Goal: Transaction & Acquisition: Subscribe to service/newsletter

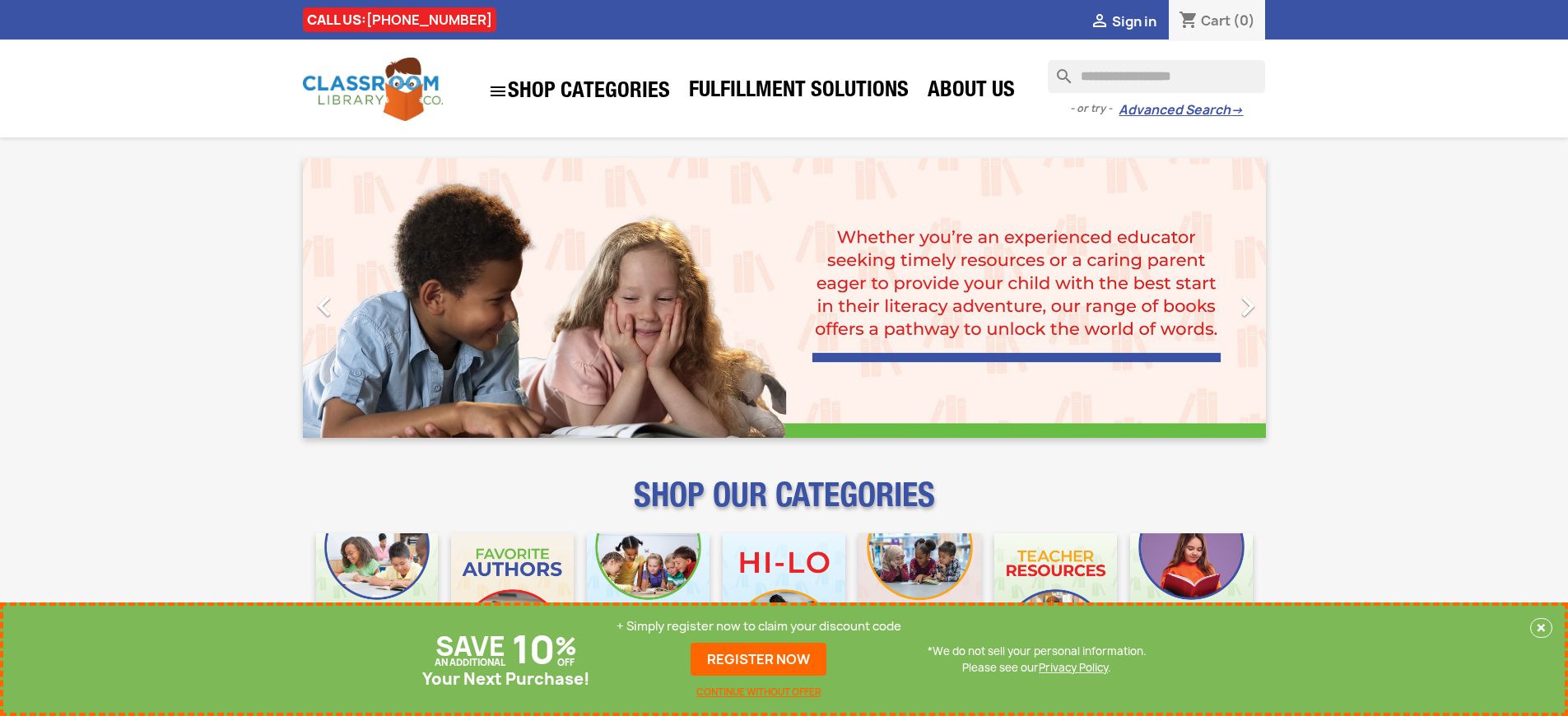
click at [759, 626] on p "+ Simply register now to claim your discount code" at bounding box center [759, 625] width 285 height 16
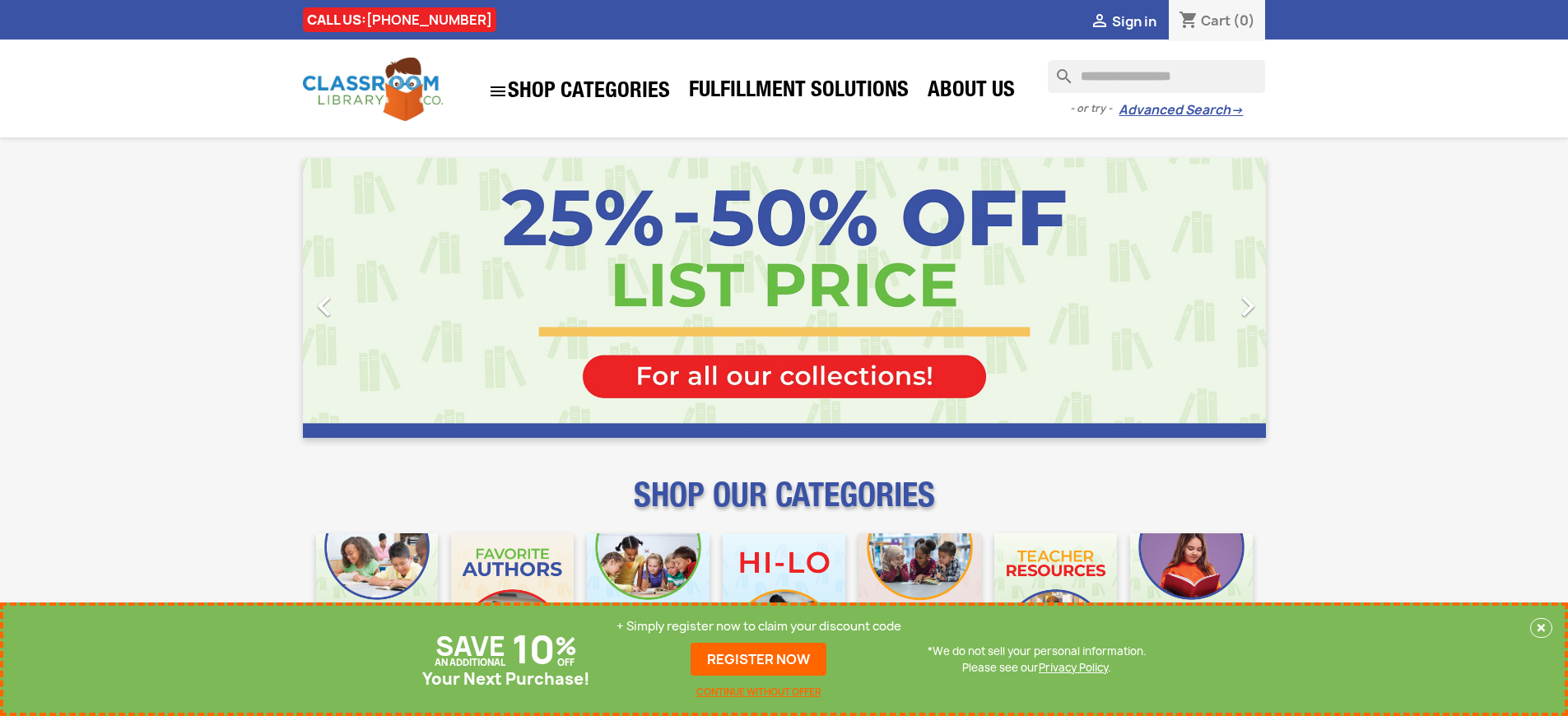
click at [759, 626] on p "+ Simply register now to claim your discount code" at bounding box center [759, 625] width 285 height 16
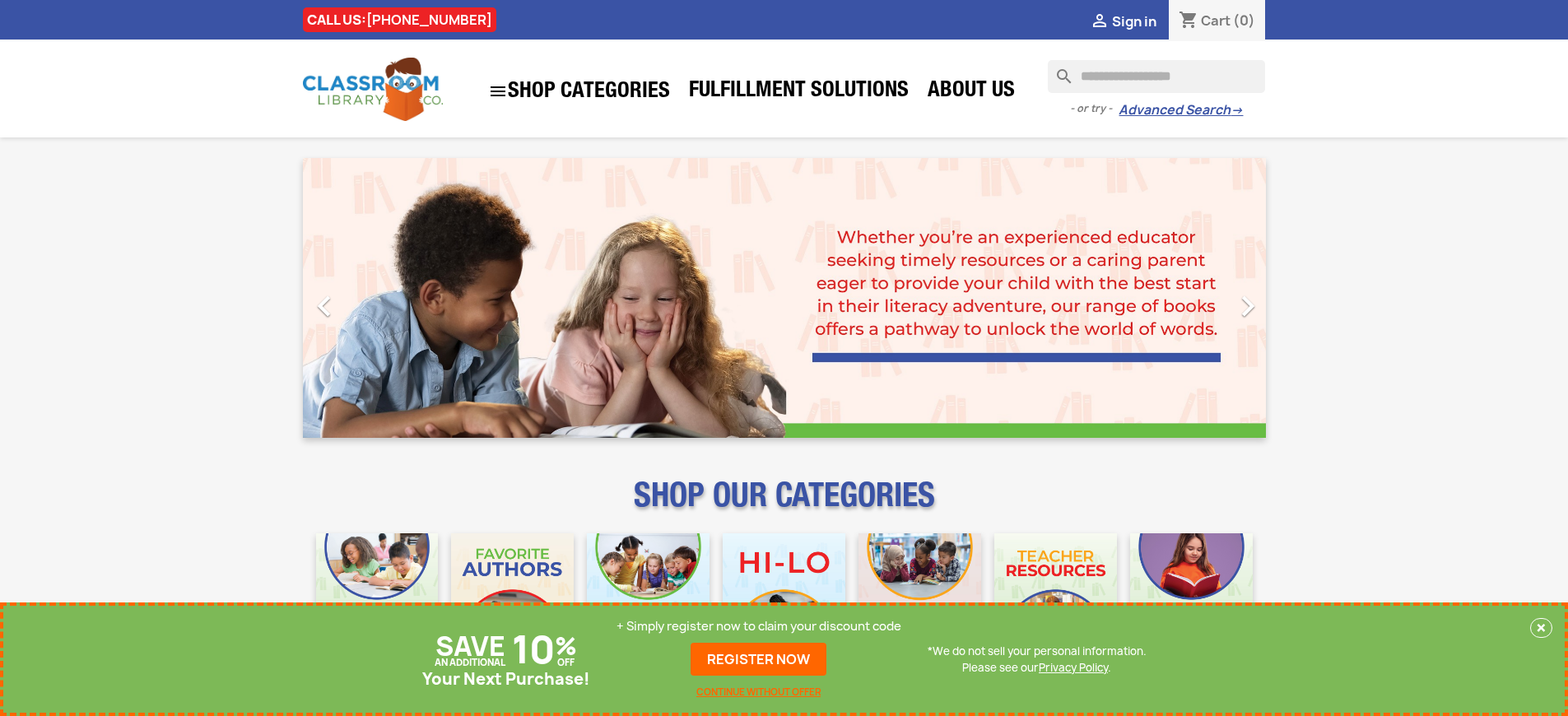
click at [759, 626] on p "+ Simply register now to claim your discount code" at bounding box center [759, 625] width 285 height 16
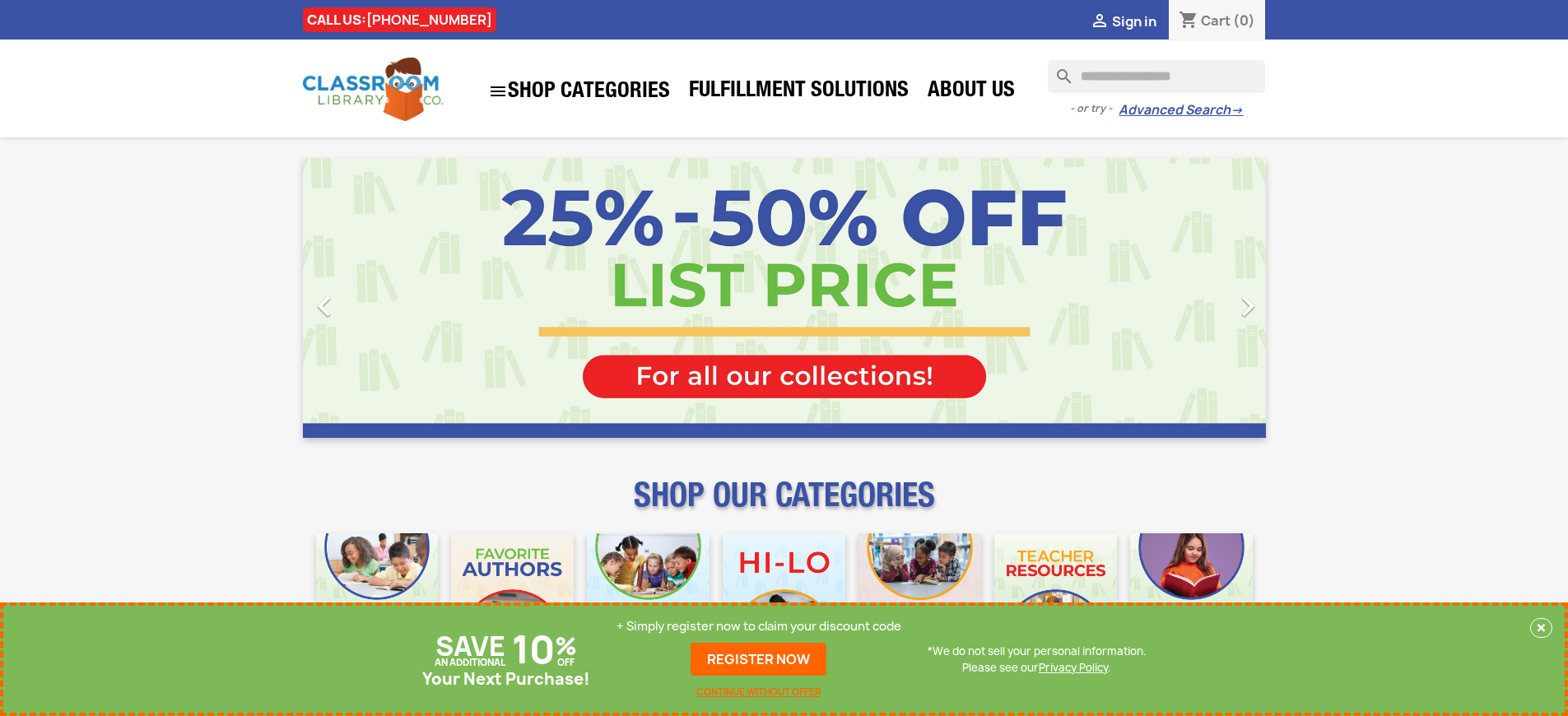
click at [759, 626] on p "+ Simply register now to claim your discount code" at bounding box center [759, 625] width 285 height 16
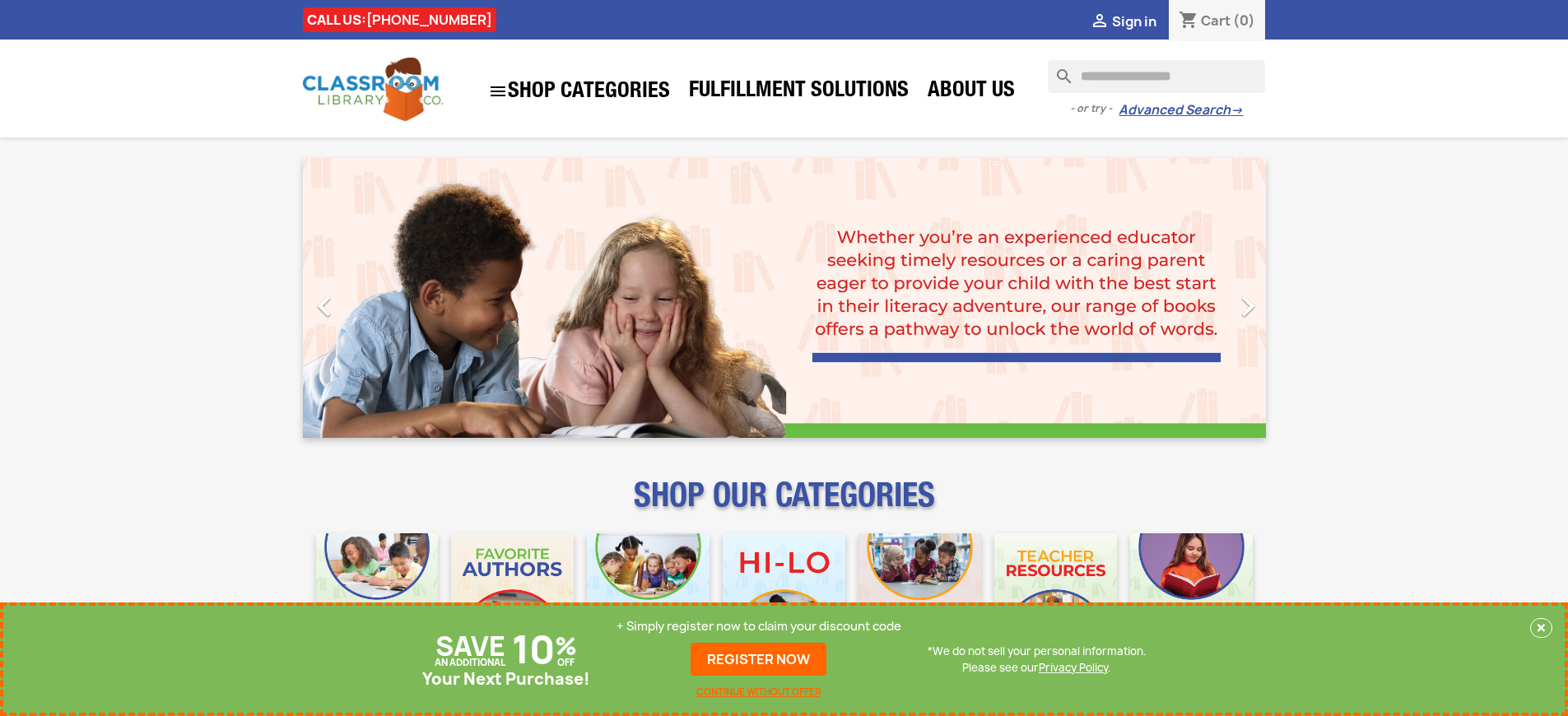
click at [759, 626] on p "+ Simply register now to claim your discount code" at bounding box center [759, 625] width 285 height 16
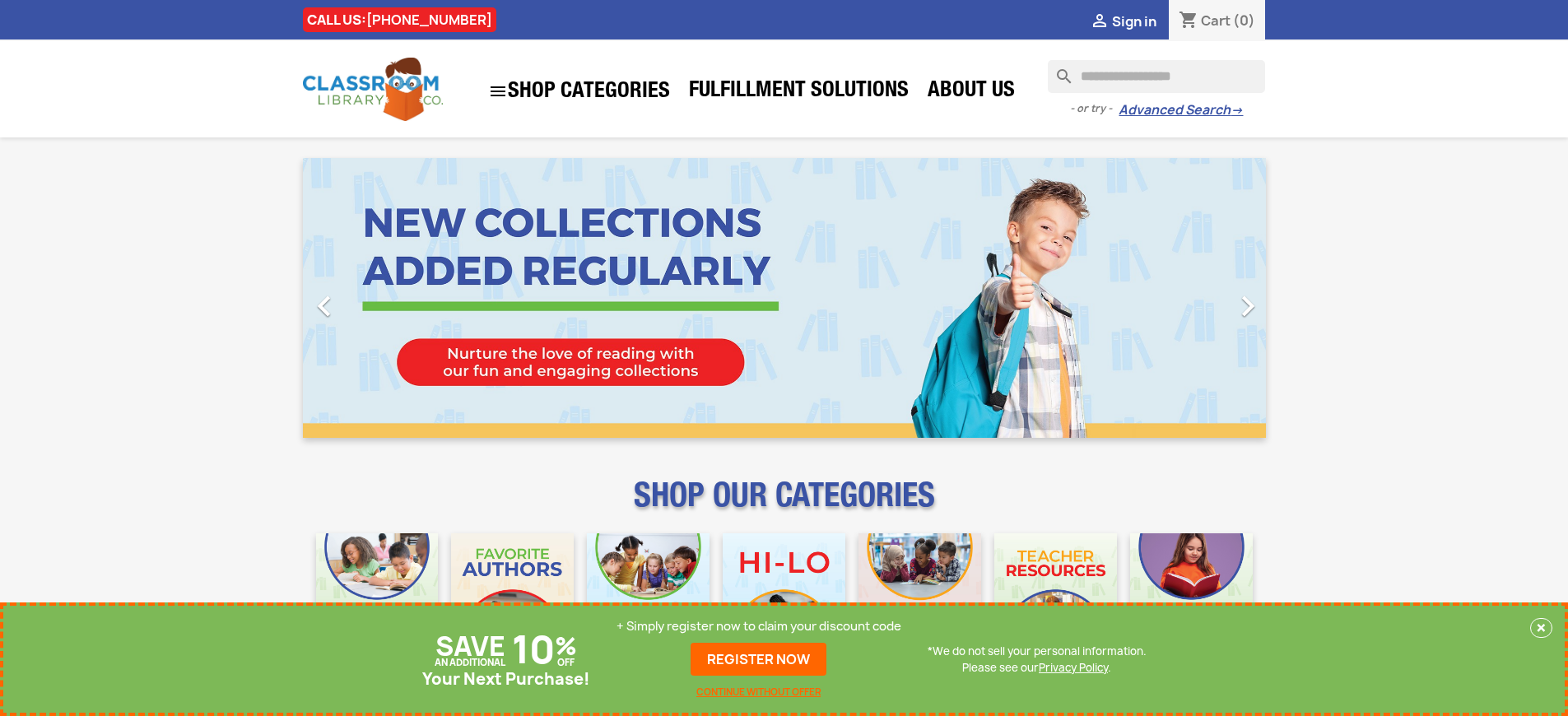
click at [759, 626] on p "+ Simply register now to claim your discount code" at bounding box center [759, 625] width 285 height 16
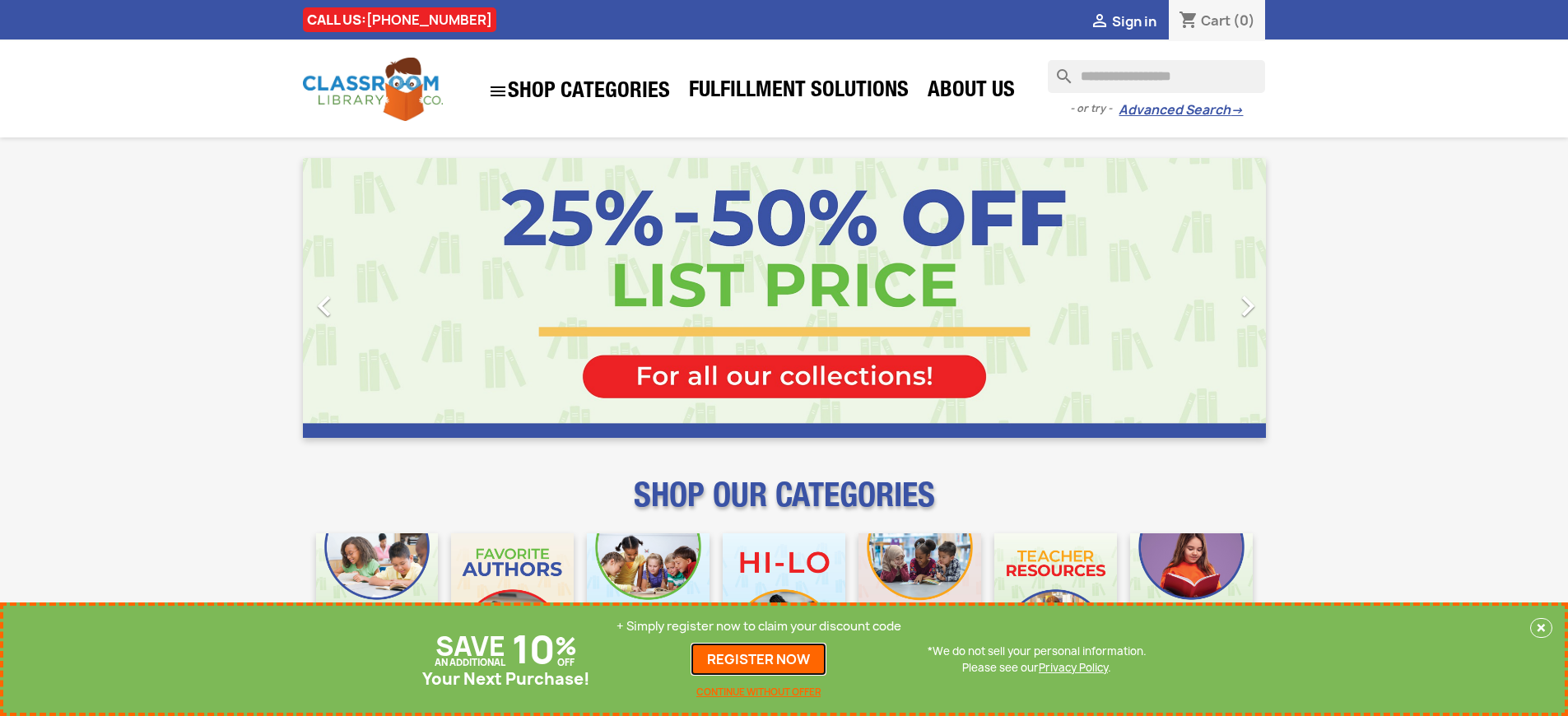
click at [759, 659] on link "REGISTER NOW" at bounding box center [759, 659] width 136 height 33
click at [759, 626] on p "+ Simply register now to claim your discount code" at bounding box center [759, 625] width 285 height 16
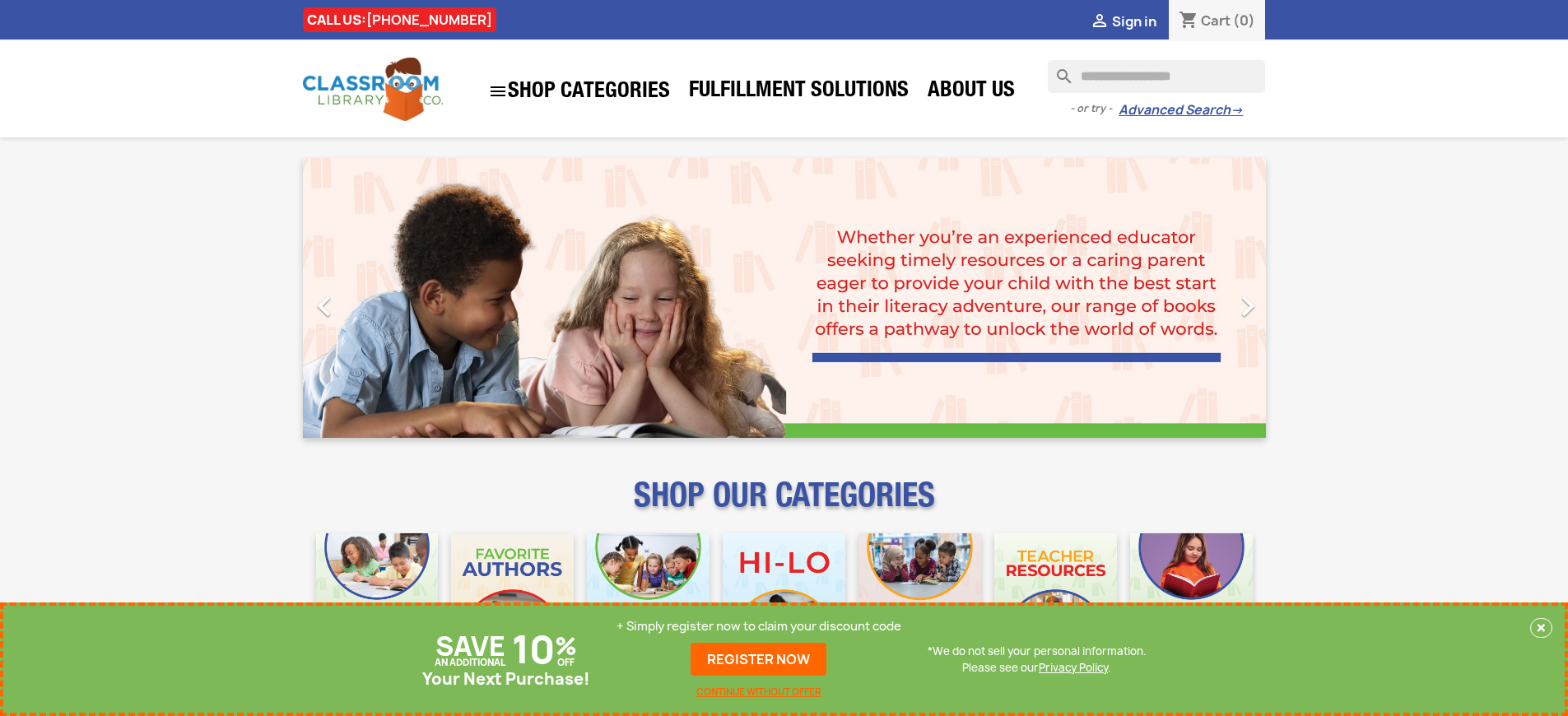
click at [759, 626] on p "+ Simply register now to claim your discount code" at bounding box center [759, 625] width 285 height 16
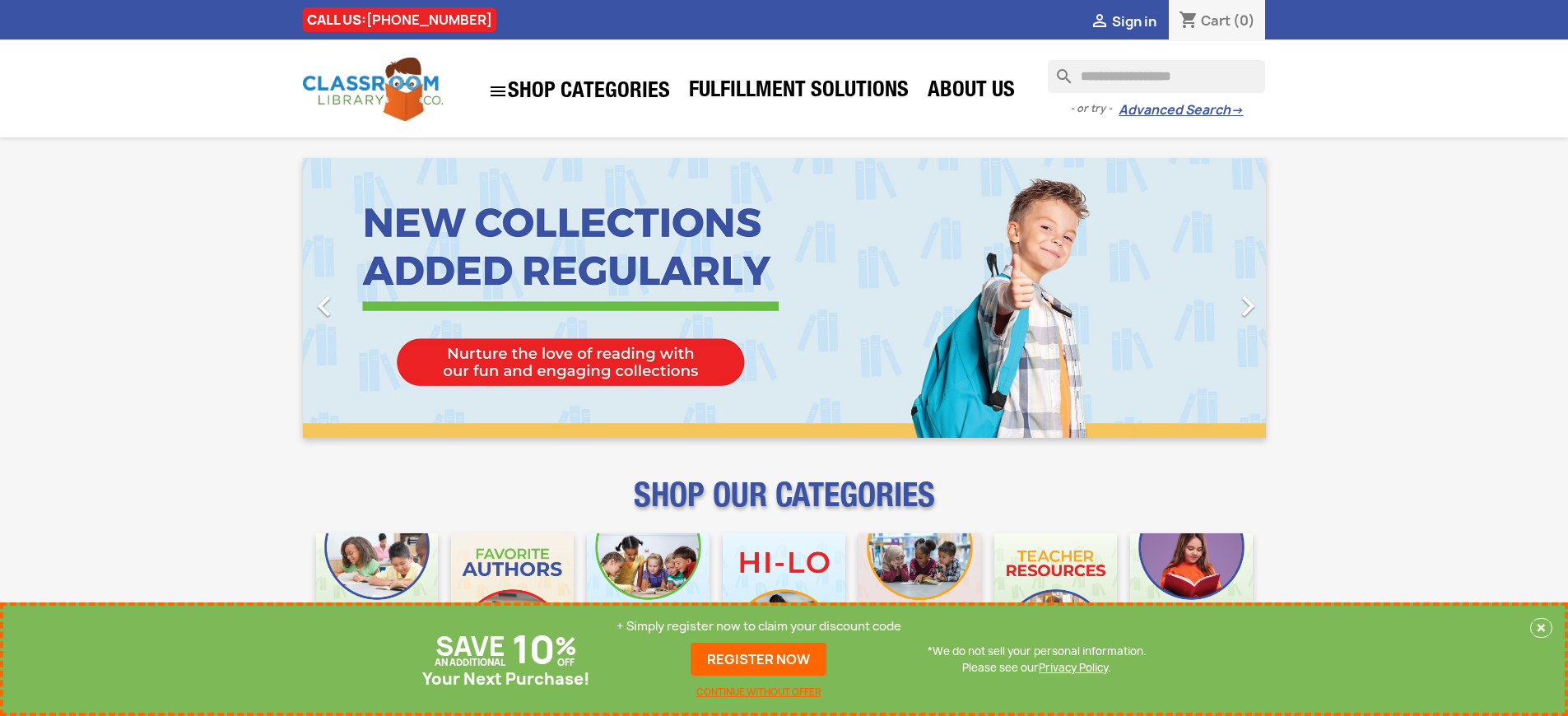
click at [759, 626] on p "+ Simply register now to claim your discount code" at bounding box center [759, 625] width 285 height 16
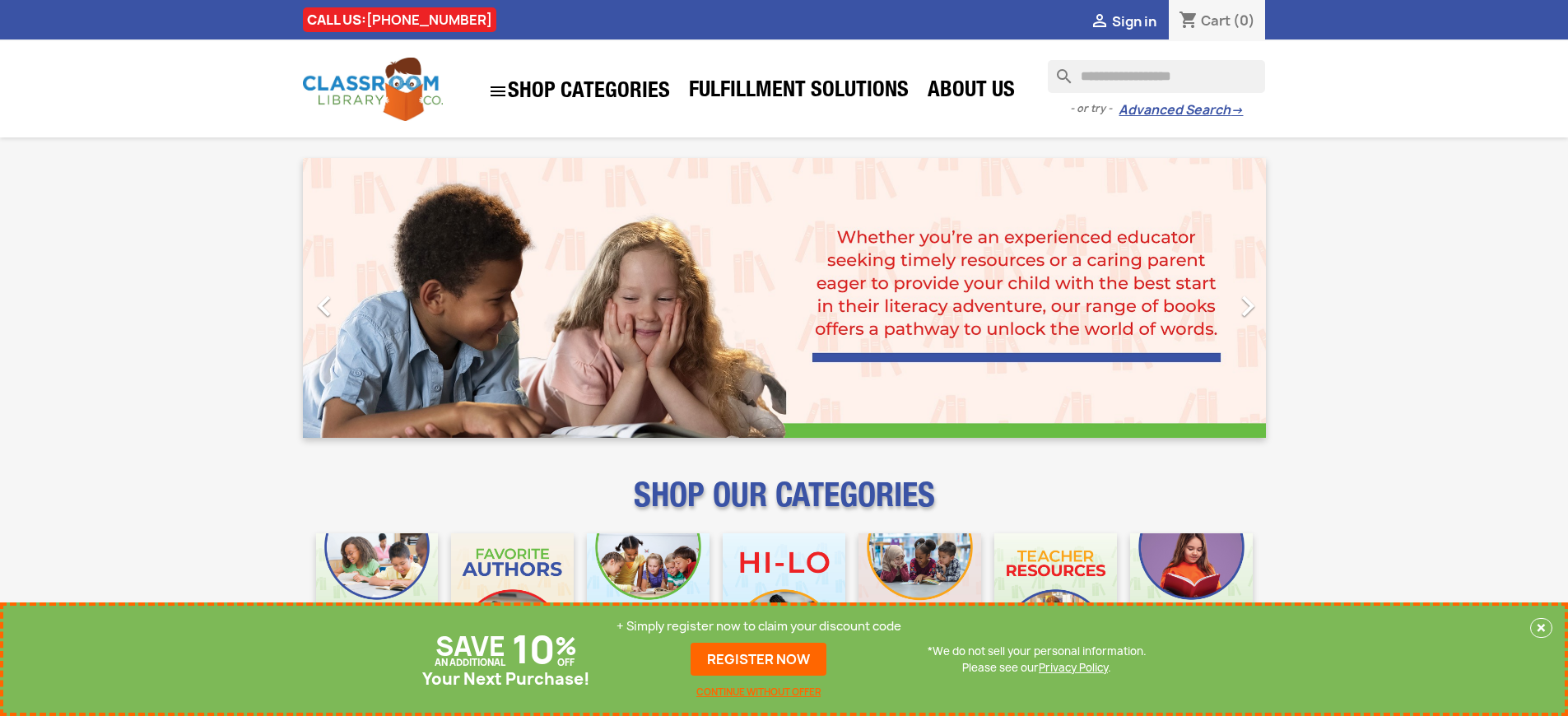
click at [759, 626] on p "+ Simply register now to claim your discount code" at bounding box center [759, 625] width 285 height 16
click at [759, 659] on link "REGISTER NOW" at bounding box center [759, 659] width 136 height 33
click at [759, 626] on p "+ Simply register now to claim your discount code" at bounding box center [759, 625] width 285 height 16
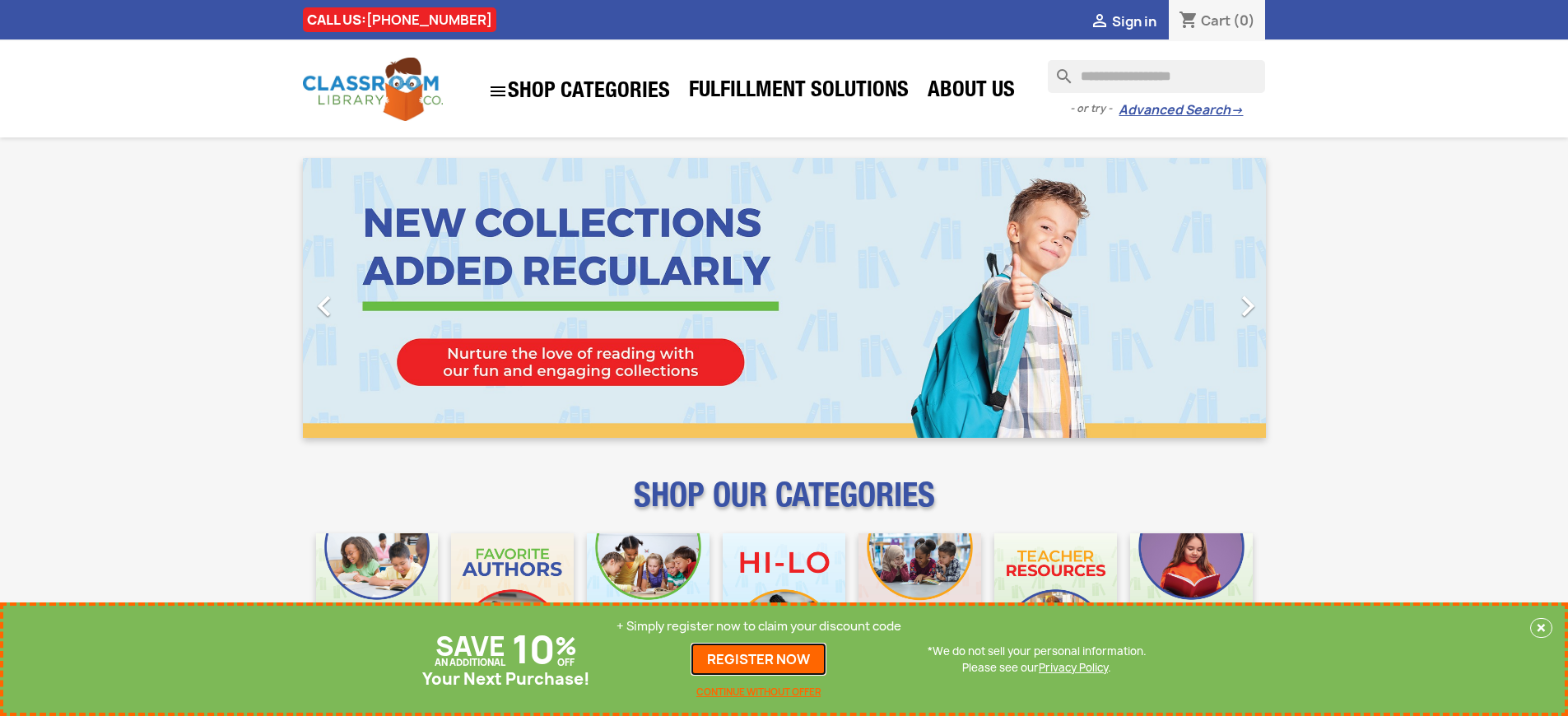
click at [759, 659] on link "REGISTER NOW" at bounding box center [759, 659] width 136 height 33
